Goal: Task Accomplishment & Management: Manage account settings

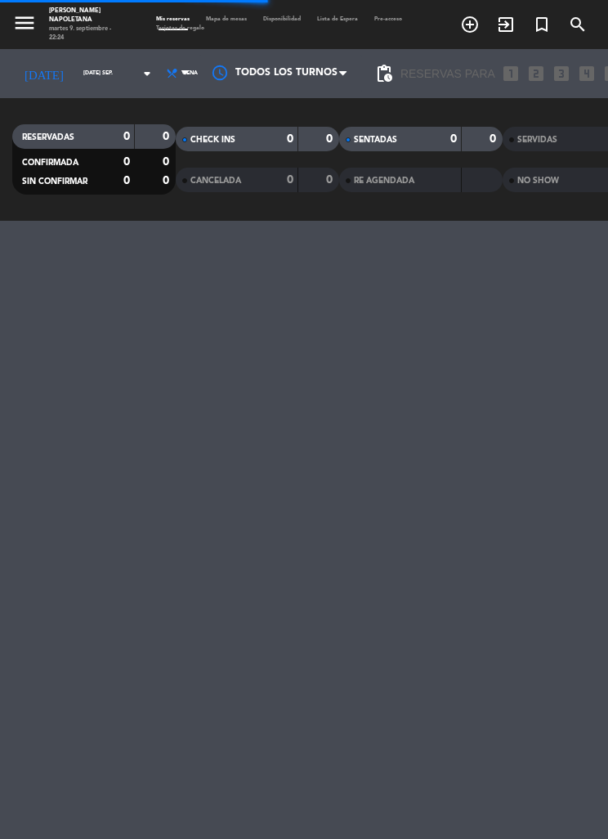
select select "es"
select select "dinner"
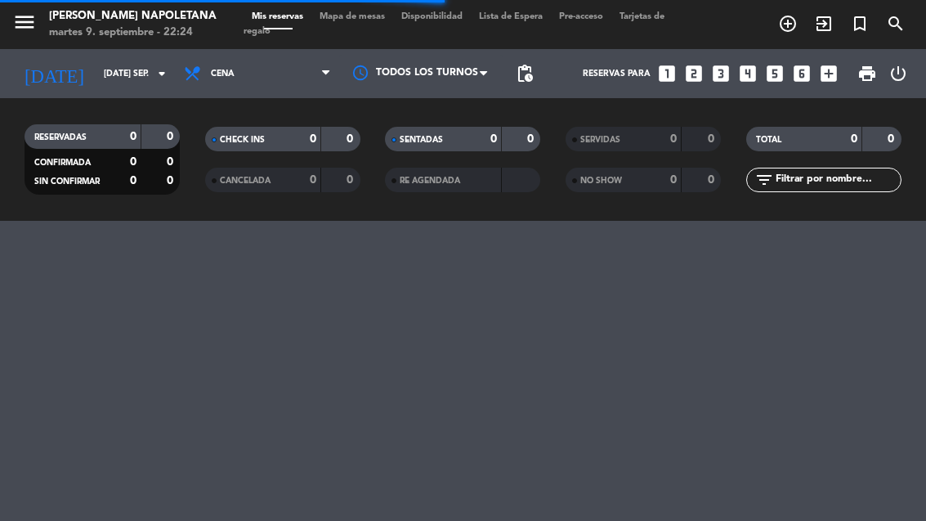
select select "dinner"
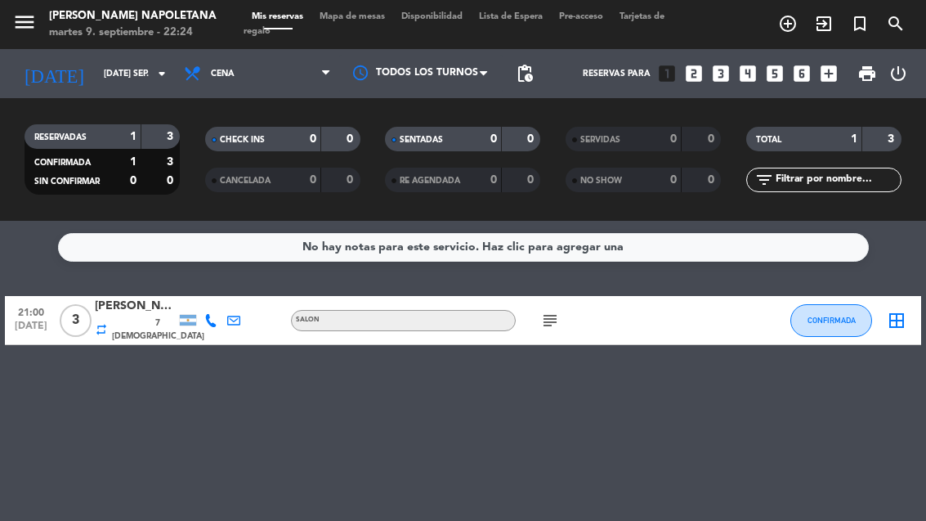
click at [607, 312] on button "CONFIRMADA" at bounding box center [831, 320] width 82 height 33
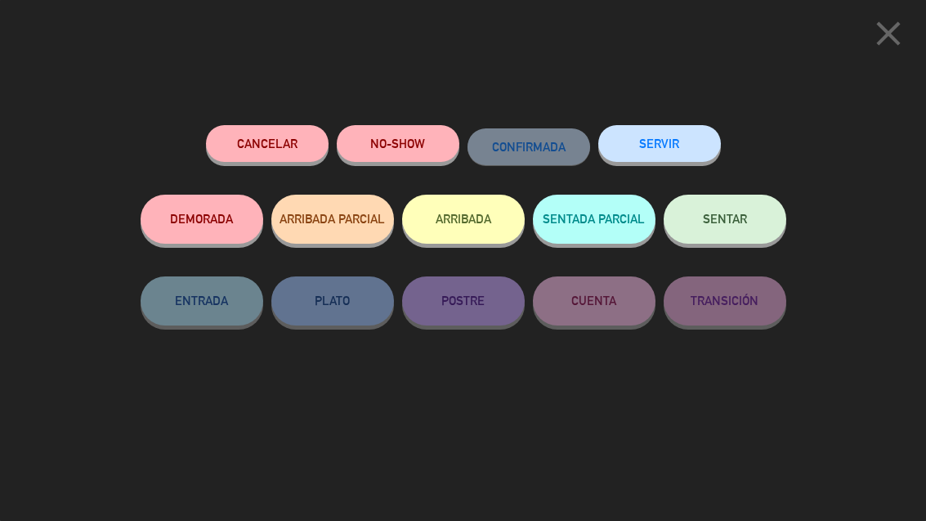
click at [607, 34] on icon "close" at bounding box center [888, 33] width 41 height 41
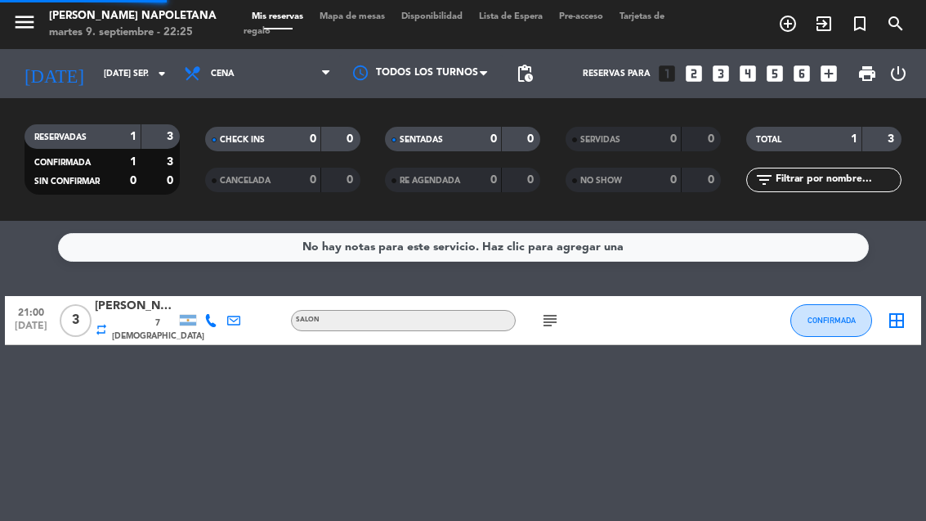
select select "dinner"
click at [607, 311] on icon "border_all" at bounding box center [897, 321] width 20 height 20
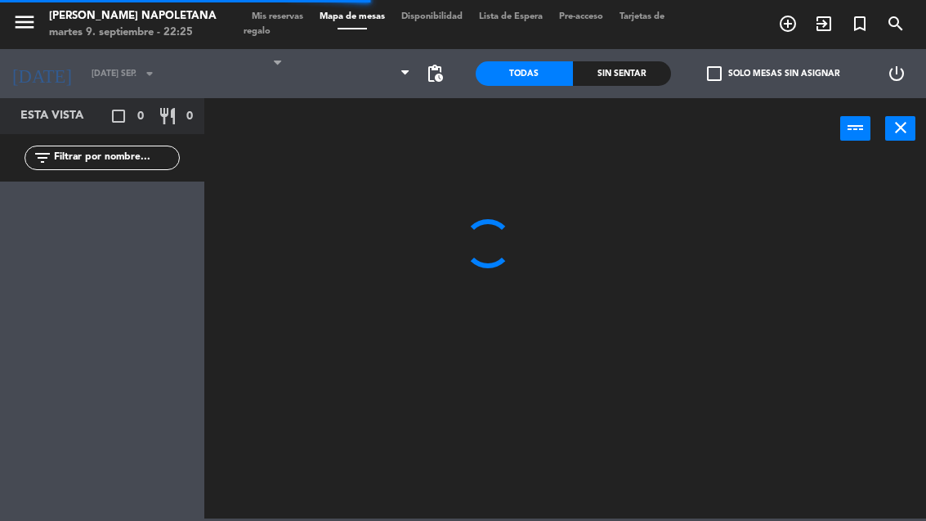
select select "dinner"
select select
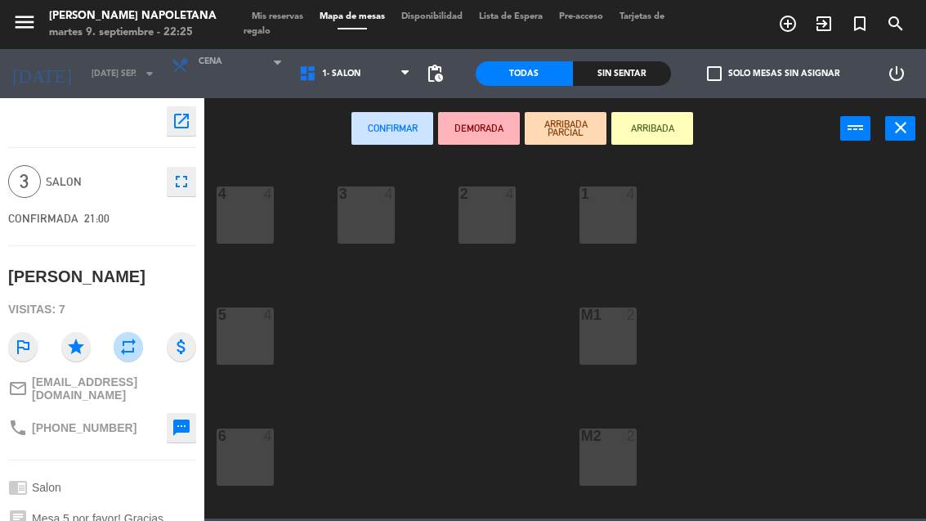
click at [607, 119] on button "close" at bounding box center [900, 128] width 30 height 25
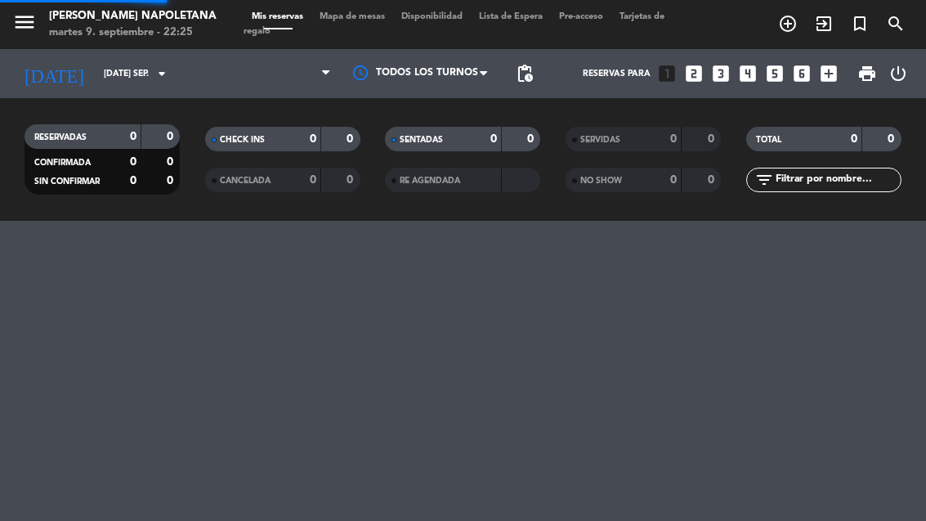
select select "dinner"
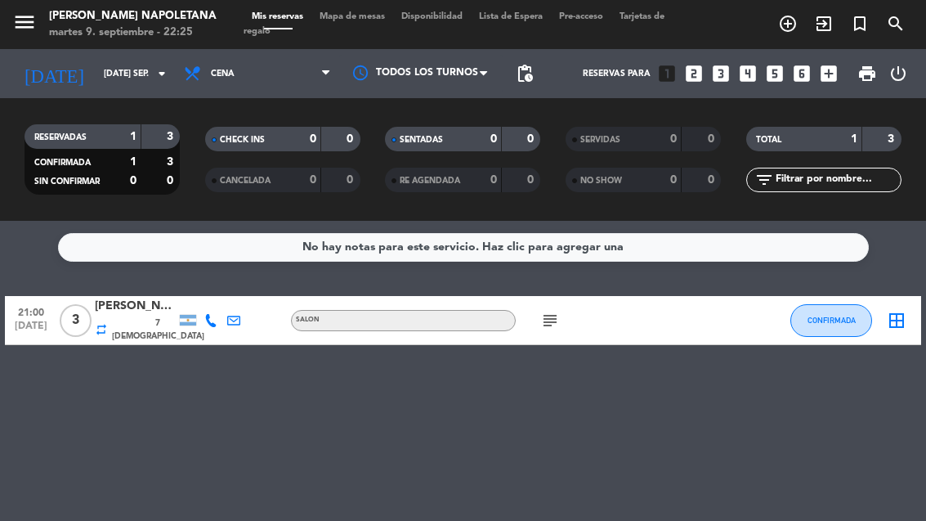
click at [150, 73] on input "[DATE] sep." at bounding box center [156, 73] width 120 height 26
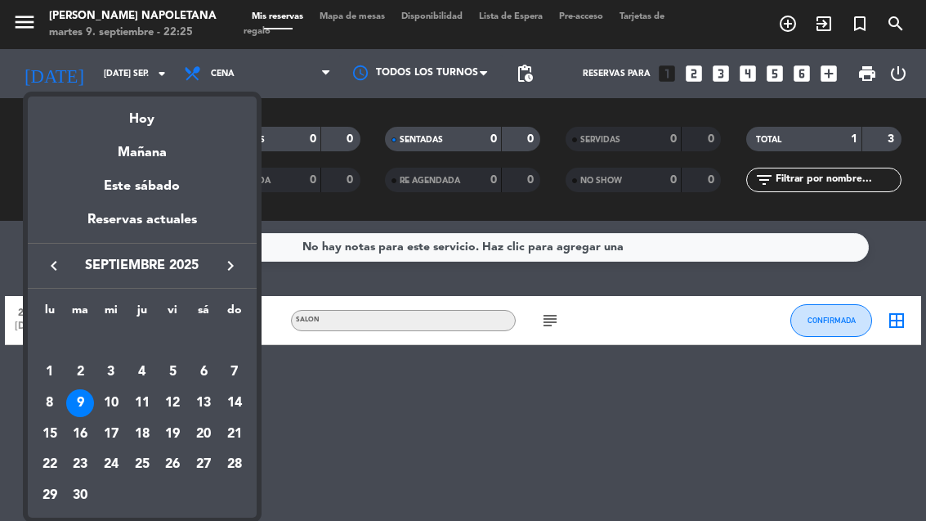
click at [111, 392] on div "10" at bounding box center [111, 403] width 28 height 28
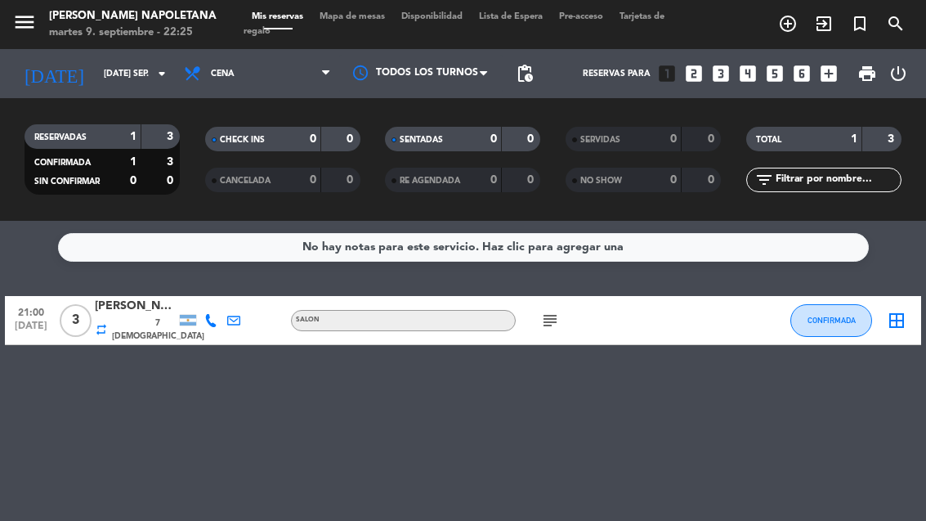
type input "mié. [DATE]"
select select "dinner"
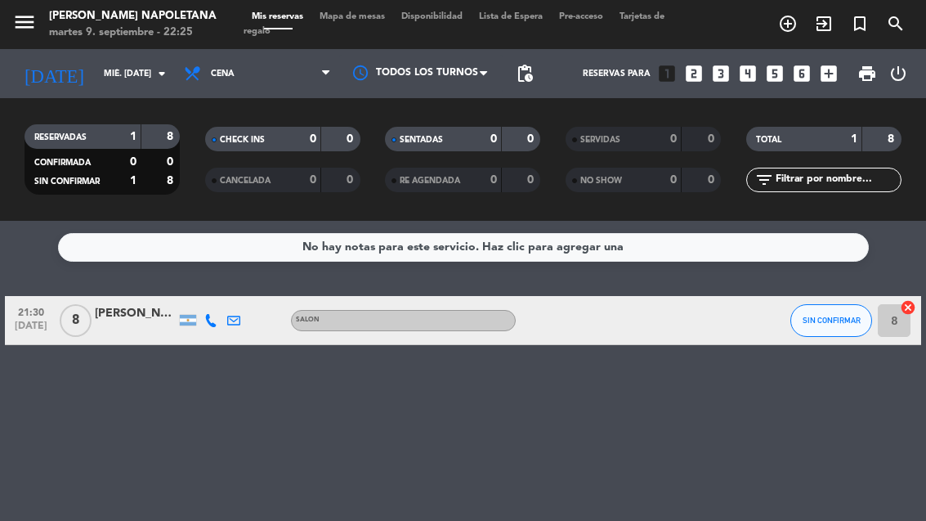
click at [137, 325] on div at bounding box center [136, 329] width 82 height 13
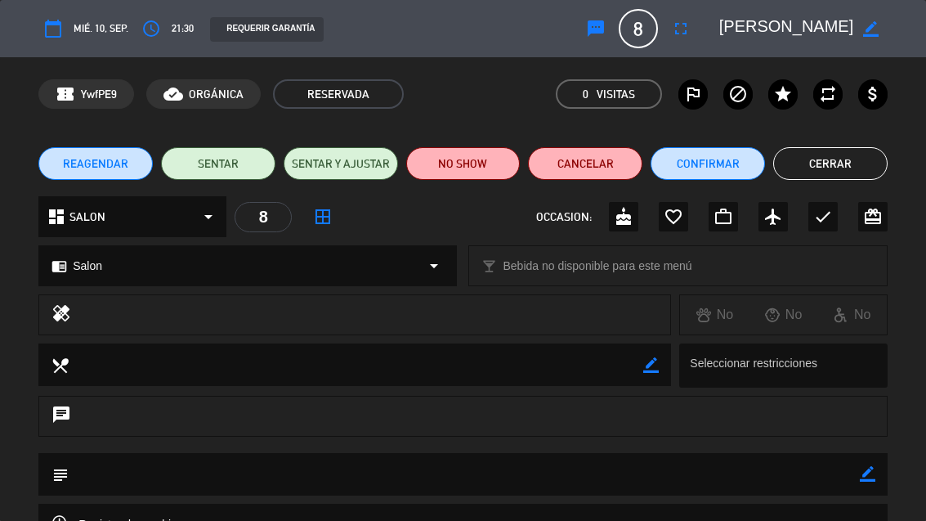
click at [94, 37] on div "calendar_today mié. 10, sep." at bounding box center [83, 28] width 90 height 29
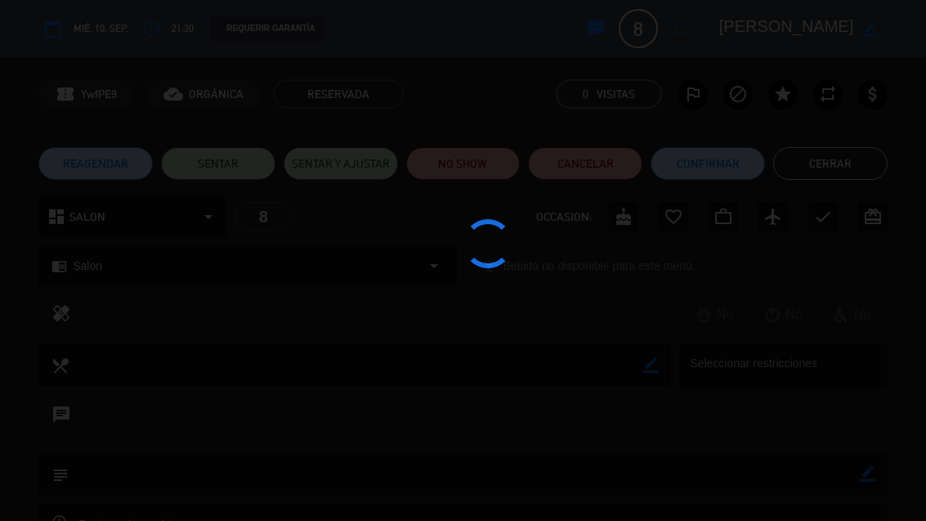
type input "[DATE] sep."
select select "dinner"
select select
select select "dinner"
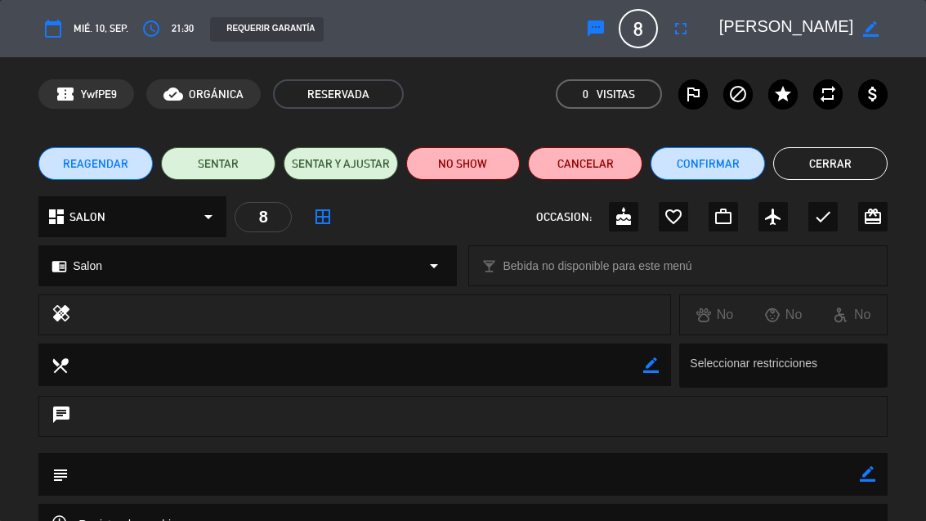
click at [117, 14] on div "calendar_today mié. 10, sep." at bounding box center [83, 28] width 90 height 29
click at [91, 31] on span "mié. 10, sep." at bounding box center [101, 28] width 55 height 17
click at [607, 161] on button "Confirmar" at bounding box center [708, 163] width 114 height 33
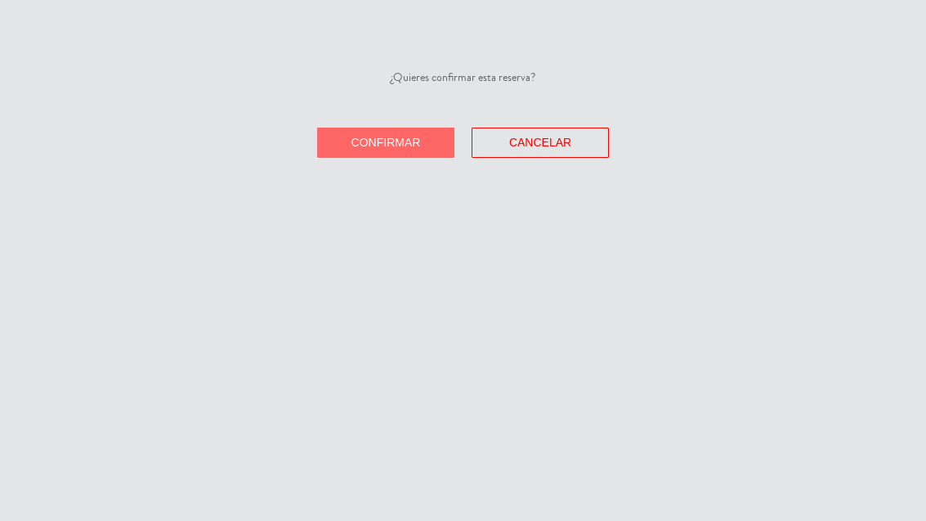
click at [410, 136] on span "Confirmar" at bounding box center [385, 142] width 69 height 13
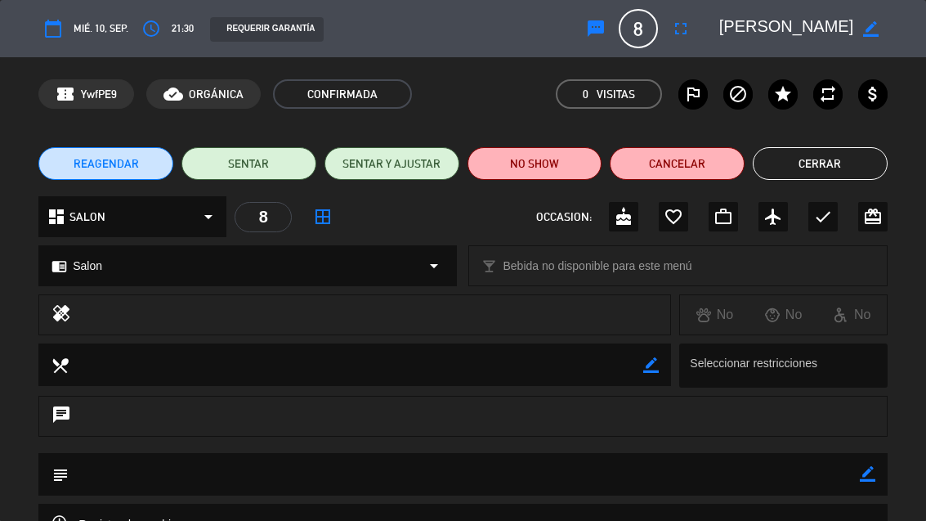
click at [607, 162] on button "Cerrar" at bounding box center [820, 163] width 135 height 33
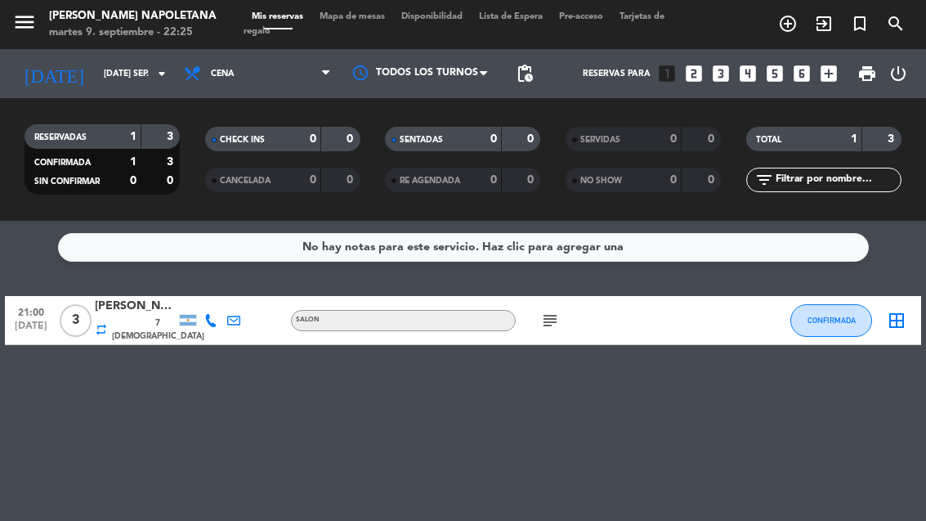
click at [108, 71] on input "[DATE] sep." at bounding box center [156, 73] width 120 height 26
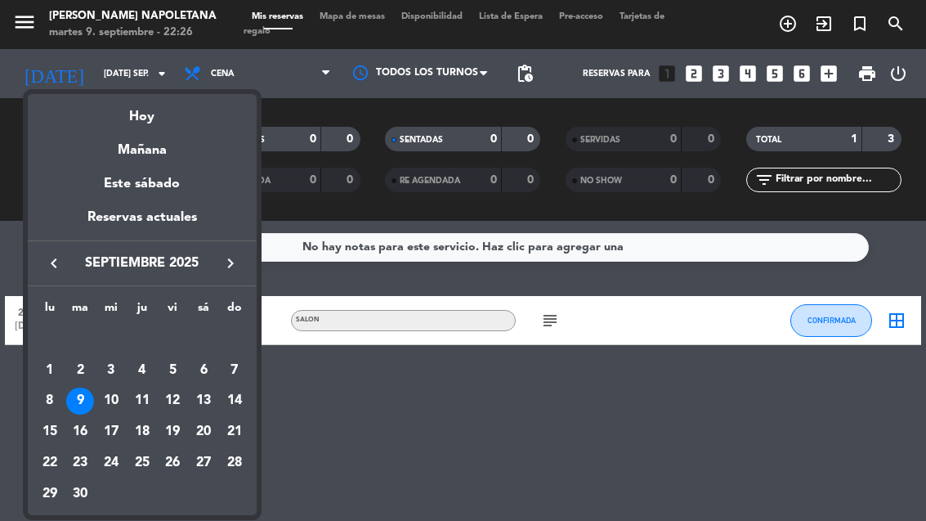
click at [448, 425] on div at bounding box center [463, 260] width 926 height 521
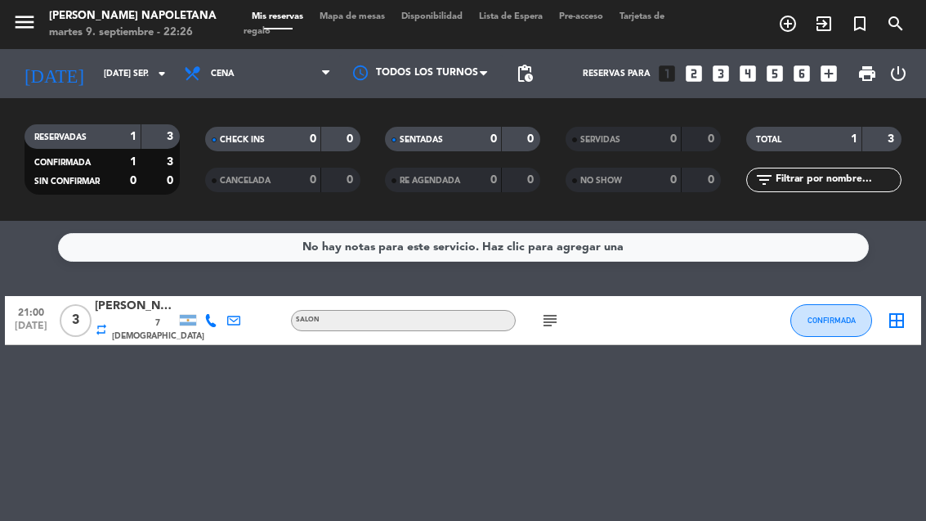
click at [118, 60] on input "[DATE] sep." at bounding box center [156, 73] width 120 height 26
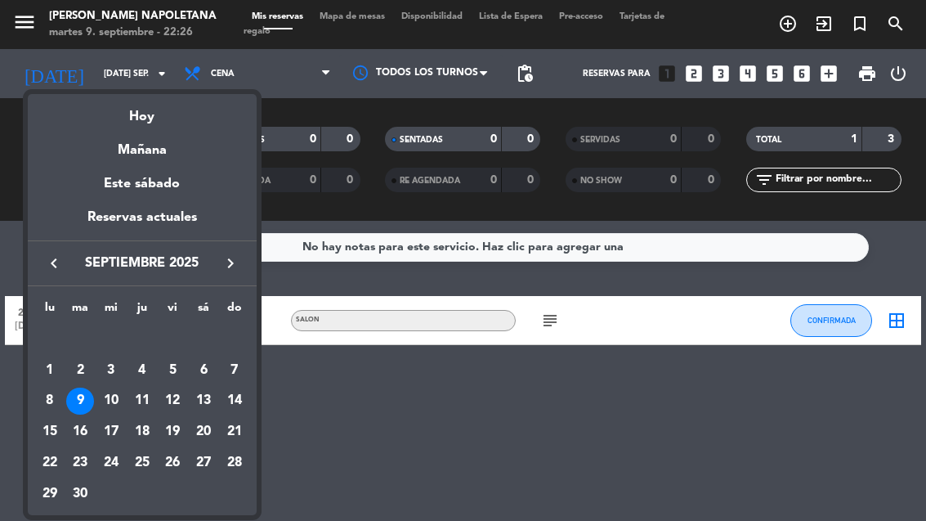
click at [118, 389] on div "10" at bounding box center [111, 401] width 28 height 28
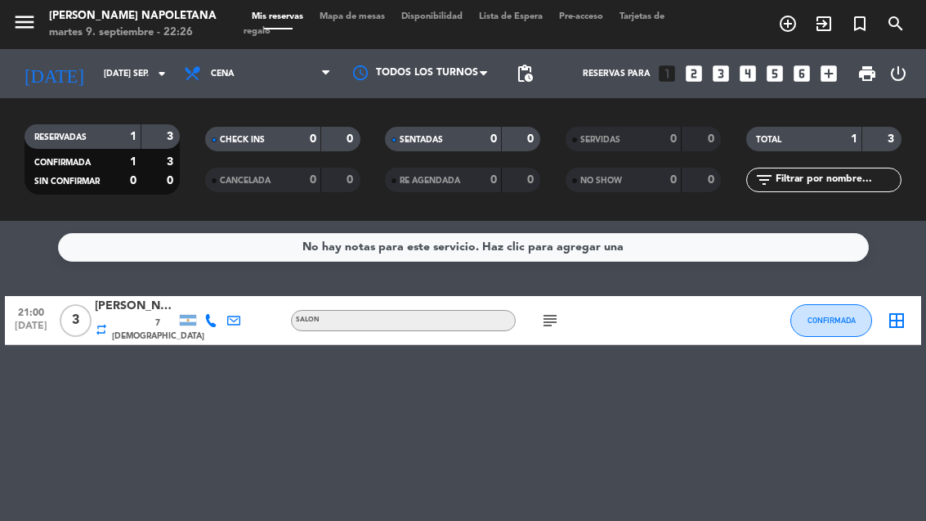
type input "mié. [DATE]"
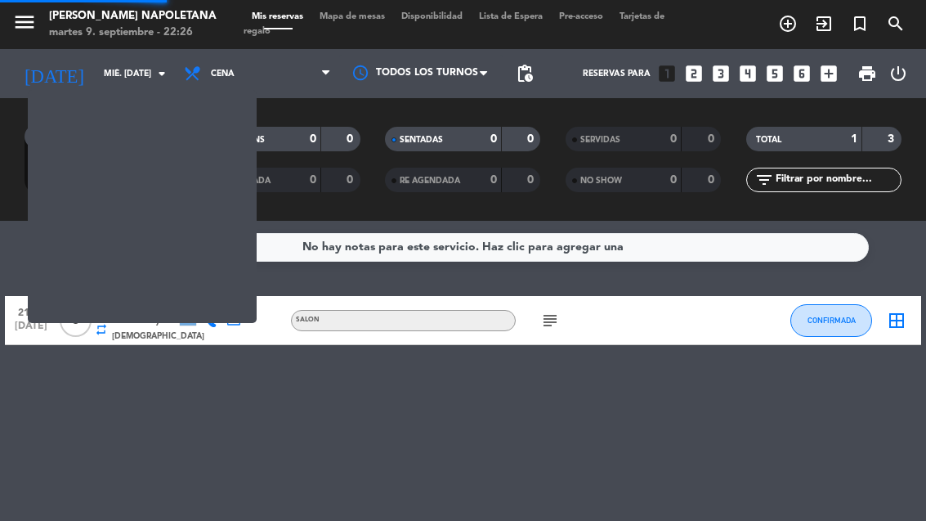
select select "dinner"
